Goal: Task Accomplishment & Management: Manage account settings

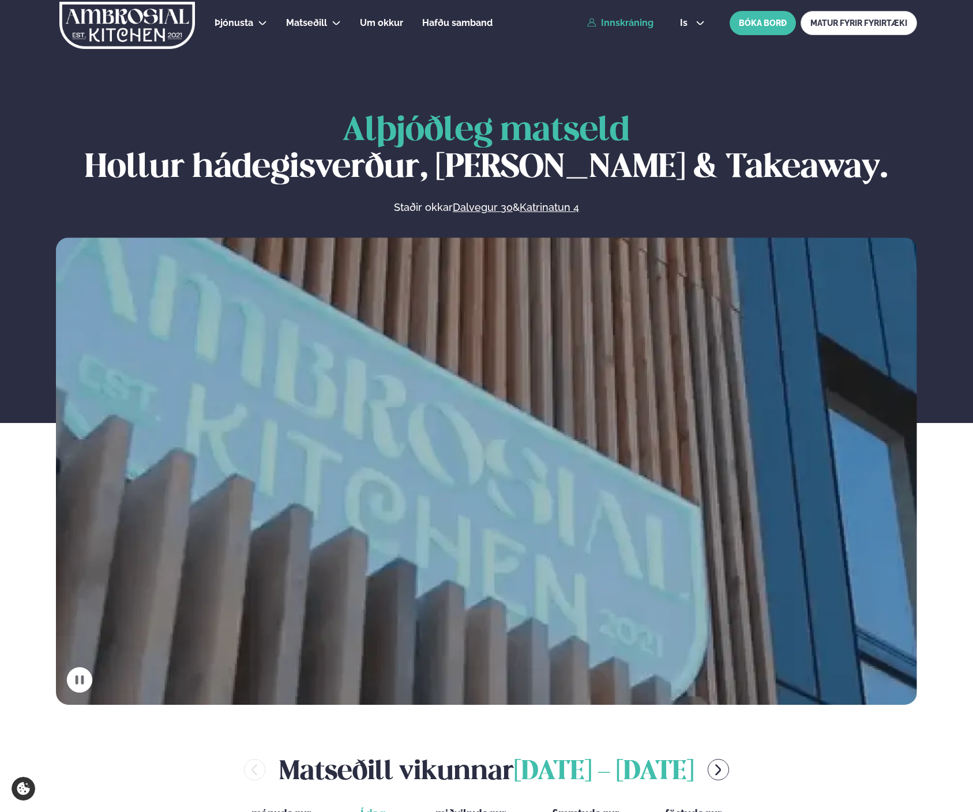
click at [631, 22] on link "Innskráning" at bounding box center [620, 23] width 66 height 10
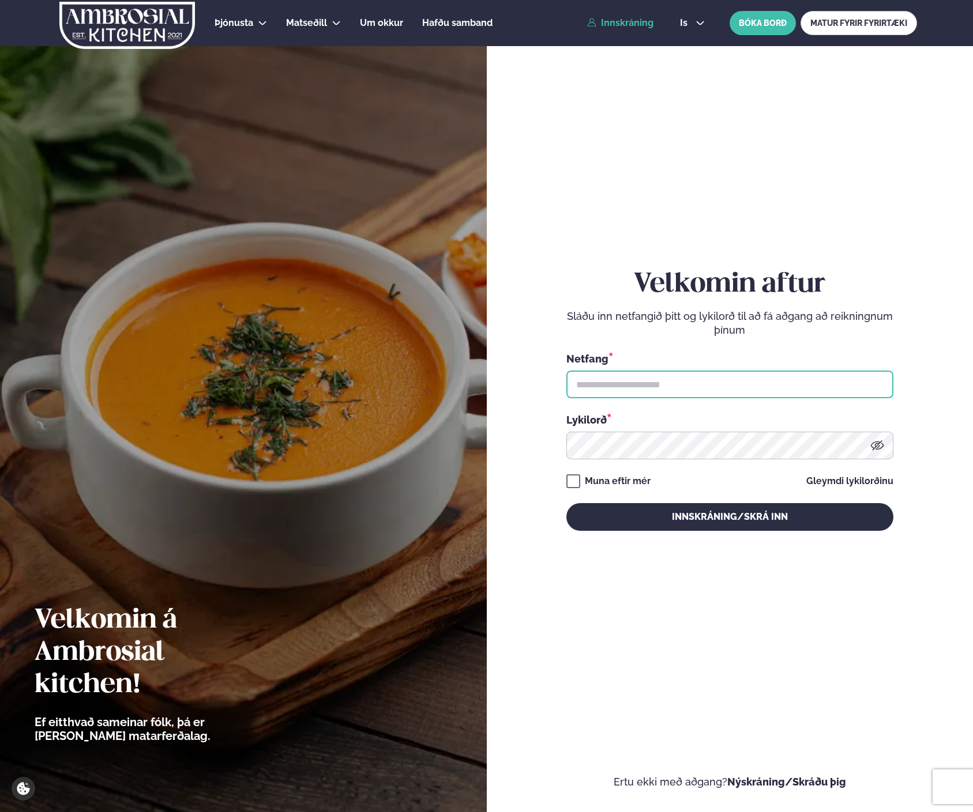
type input "**********"
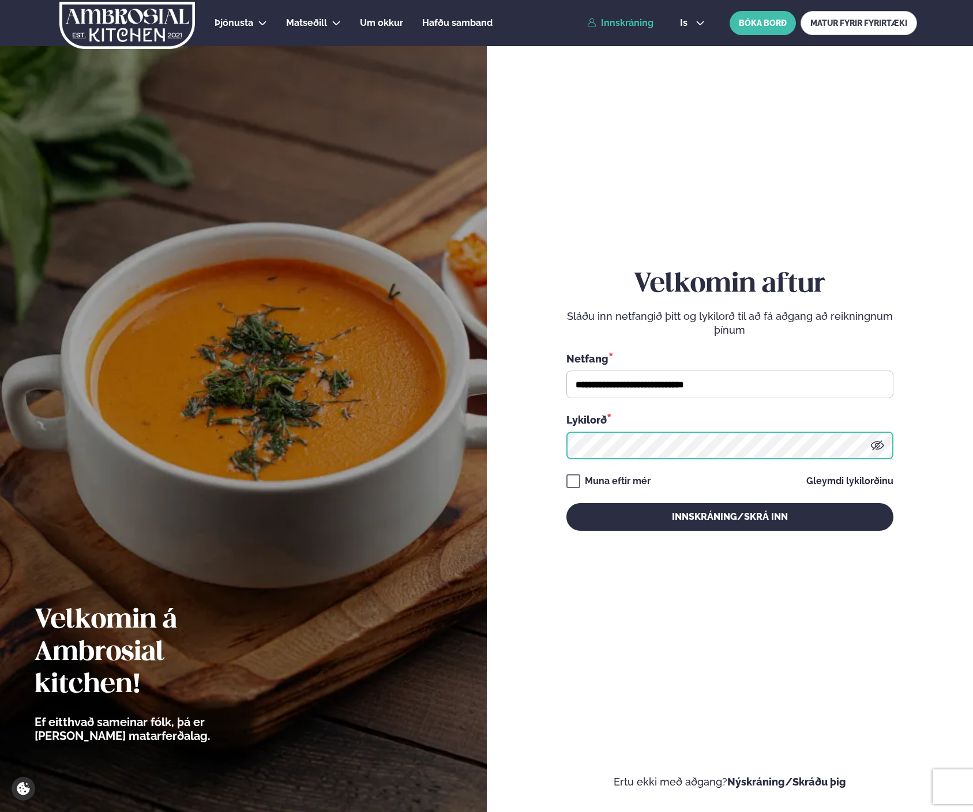
click at [729, 517] on button "Innskráning/Skrá inn" at bounding box center [729, 517] width 327 height 28
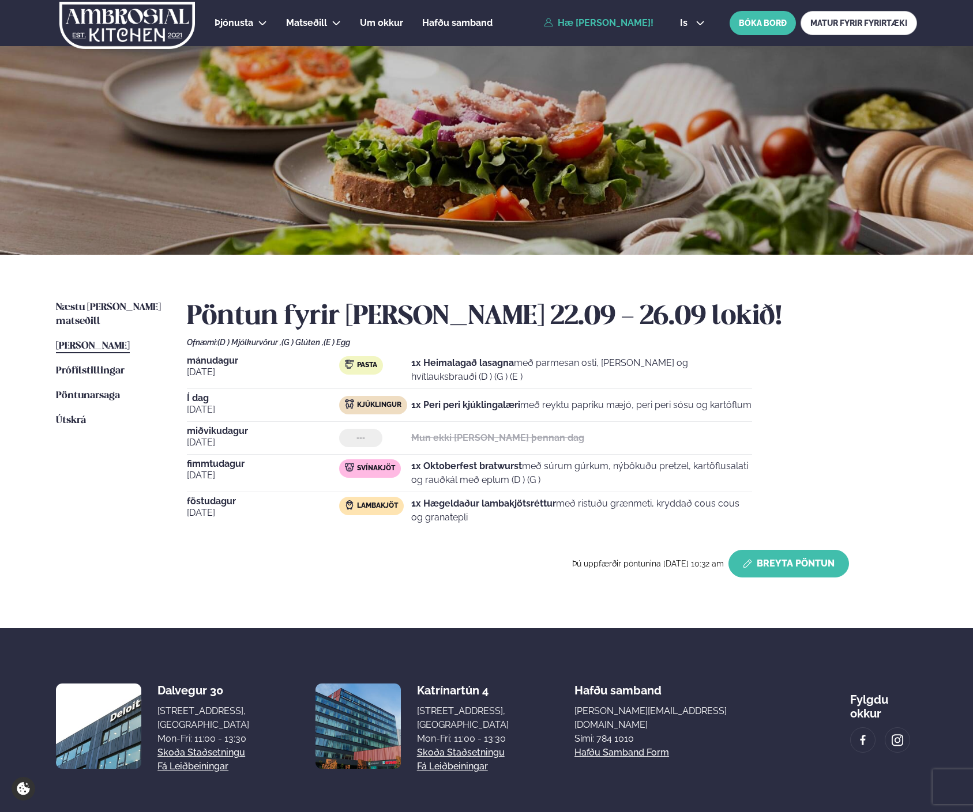
click at [793, 563] on button "Breyta Pöntun" at bounding box center [788, 564] width 121 height 28
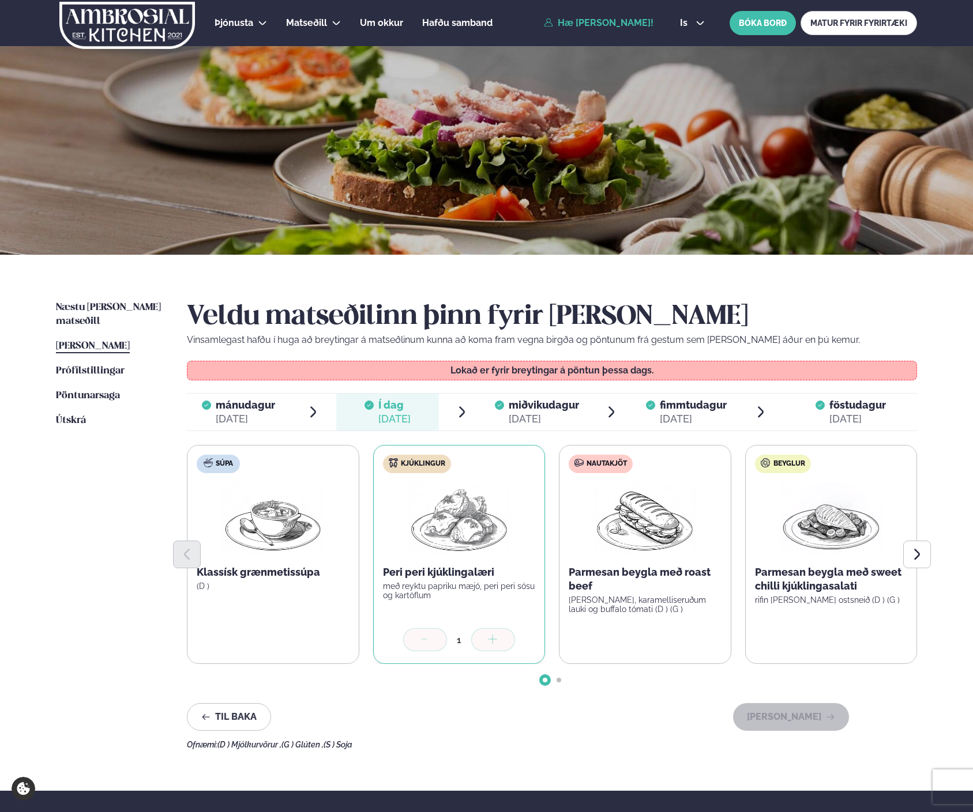
click at [699, 413] on div "[DATE]" at bounding box center [693, 419] width 67 height 14
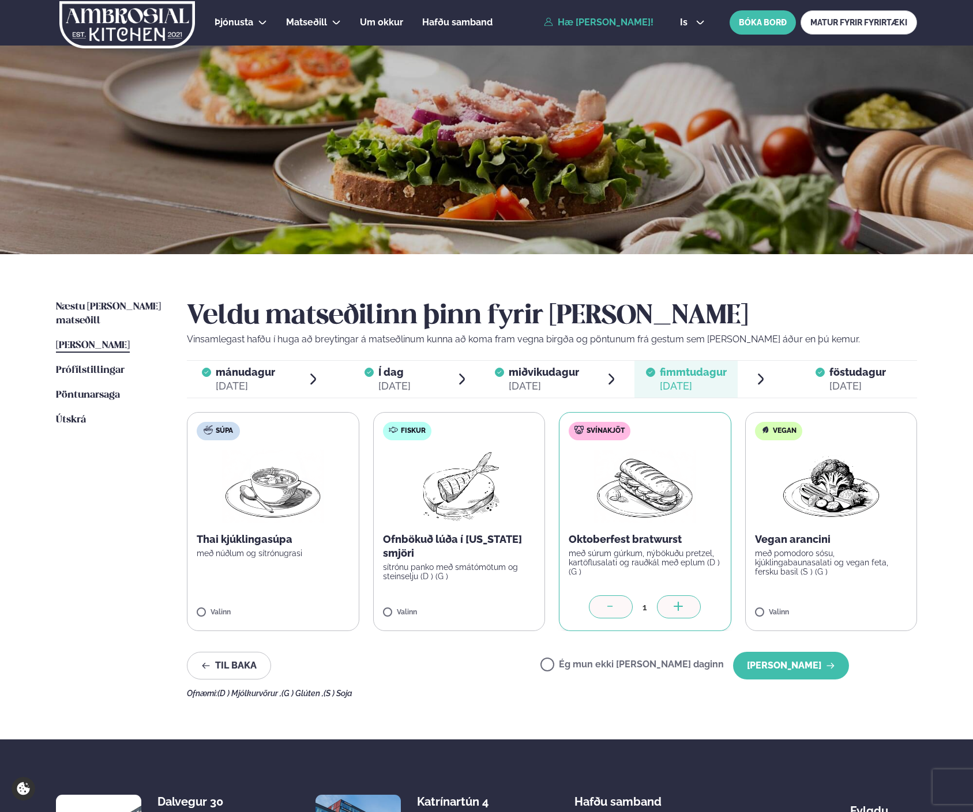
scroll to position [1, 0]
click at [617, 603] on div at bounding box center [611, 607] width 44 height 23
click at [656, 665] on label "Ég mun ekki [PERSON_NAME] daginn" at bounding box center [631, 666] width 183 height 12
click at [791, 663] on button "[PERSON_NAME]" at bounding box center [791, 666] width 116 height 28
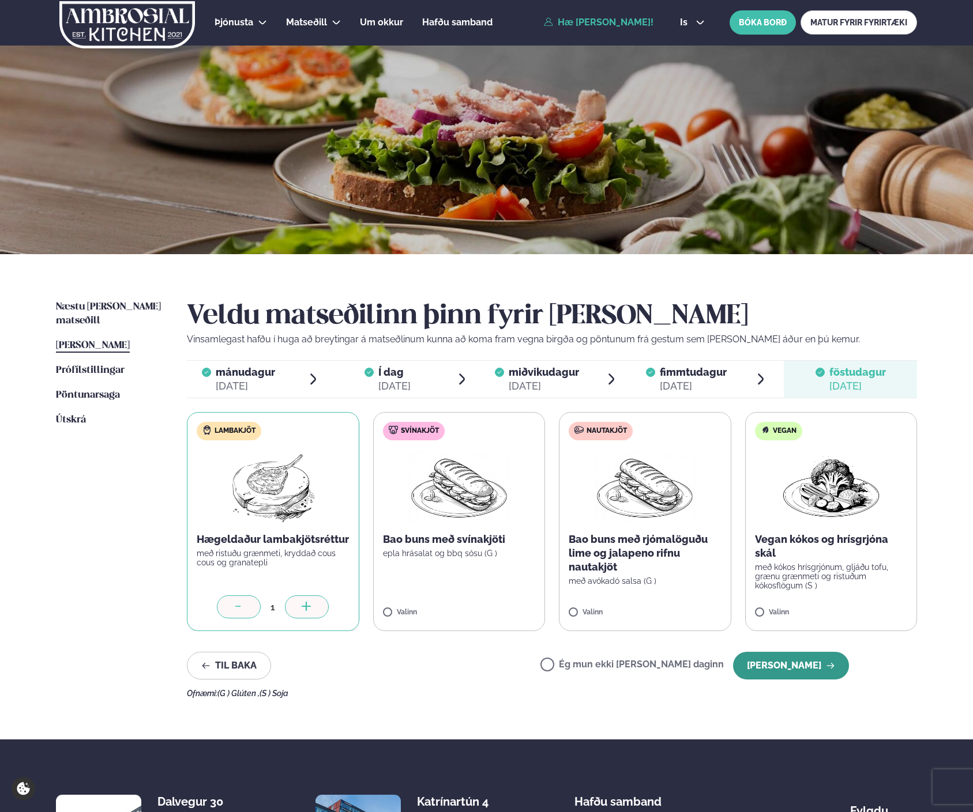
click at [800, 665] on button "[PERSON_NAME]" at bounding box center [791, 666] width 116 height 28
